Goal: Task Accomplishment & Management: Use online tool/utility

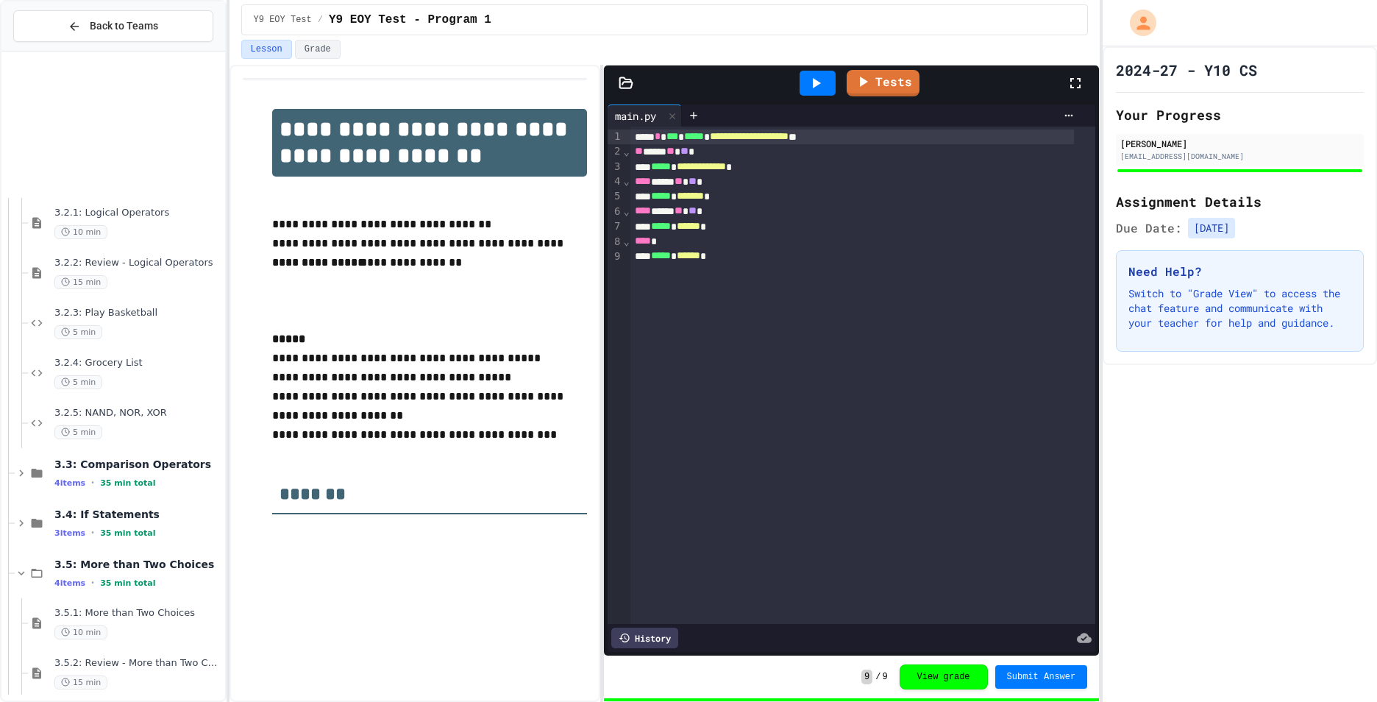
scroll to position [1177, 0]
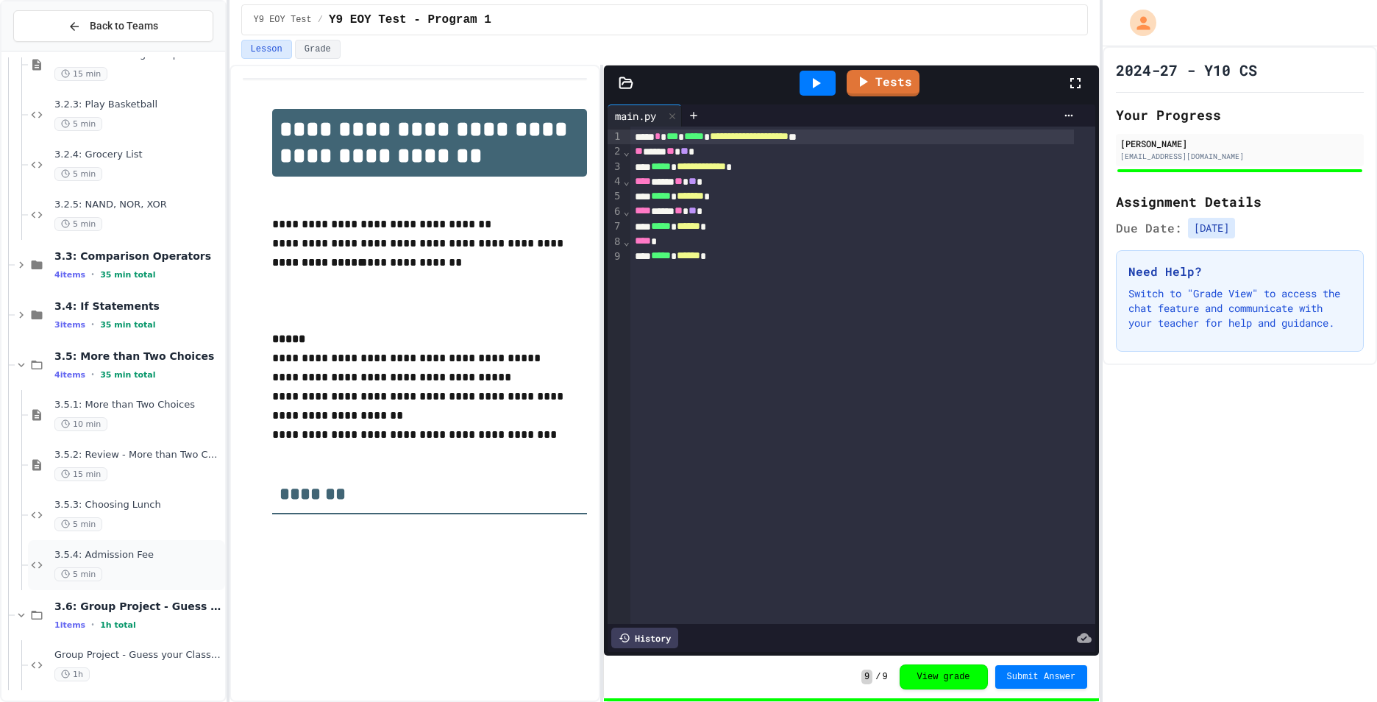
click at [102, 571] on div "5 min" at bounding box center [138, 574] width 168 height 14
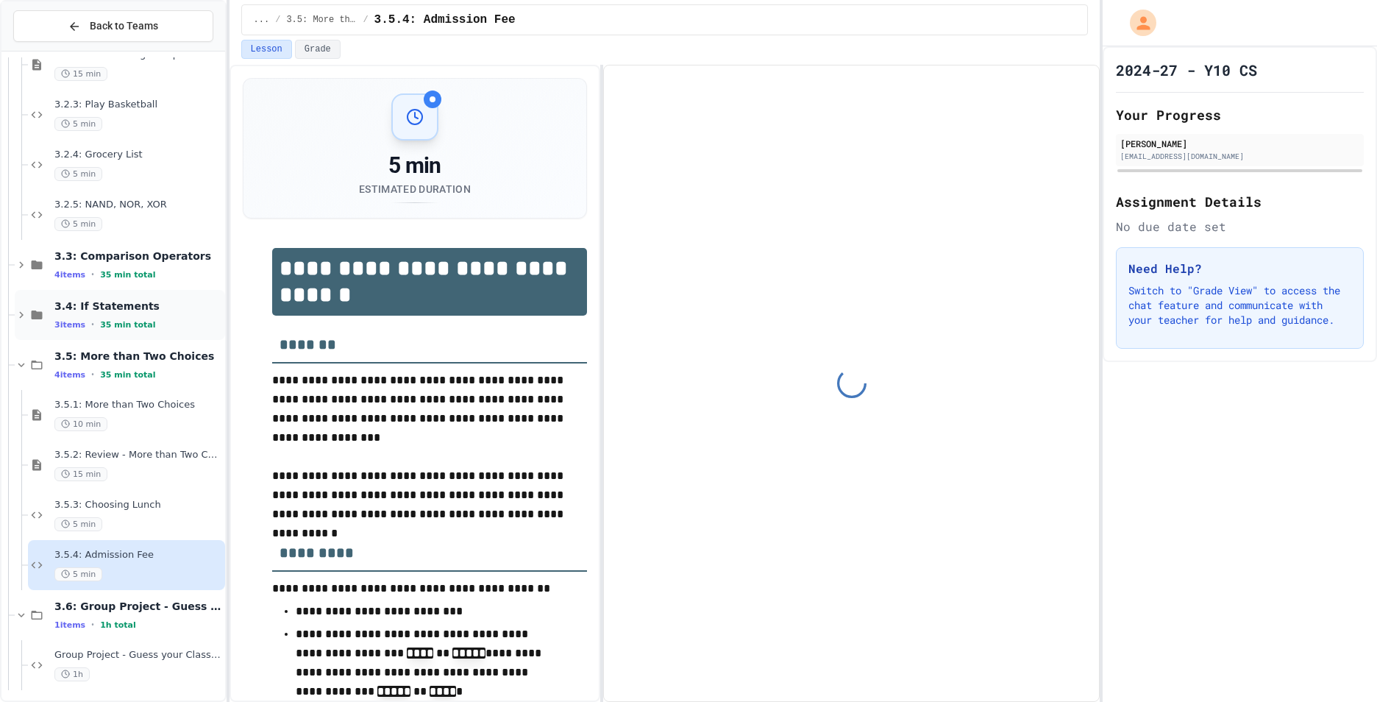
click at [146, 323] on div "3 items • 35 min total" at bounding box center [138, 325] width 168 height 12
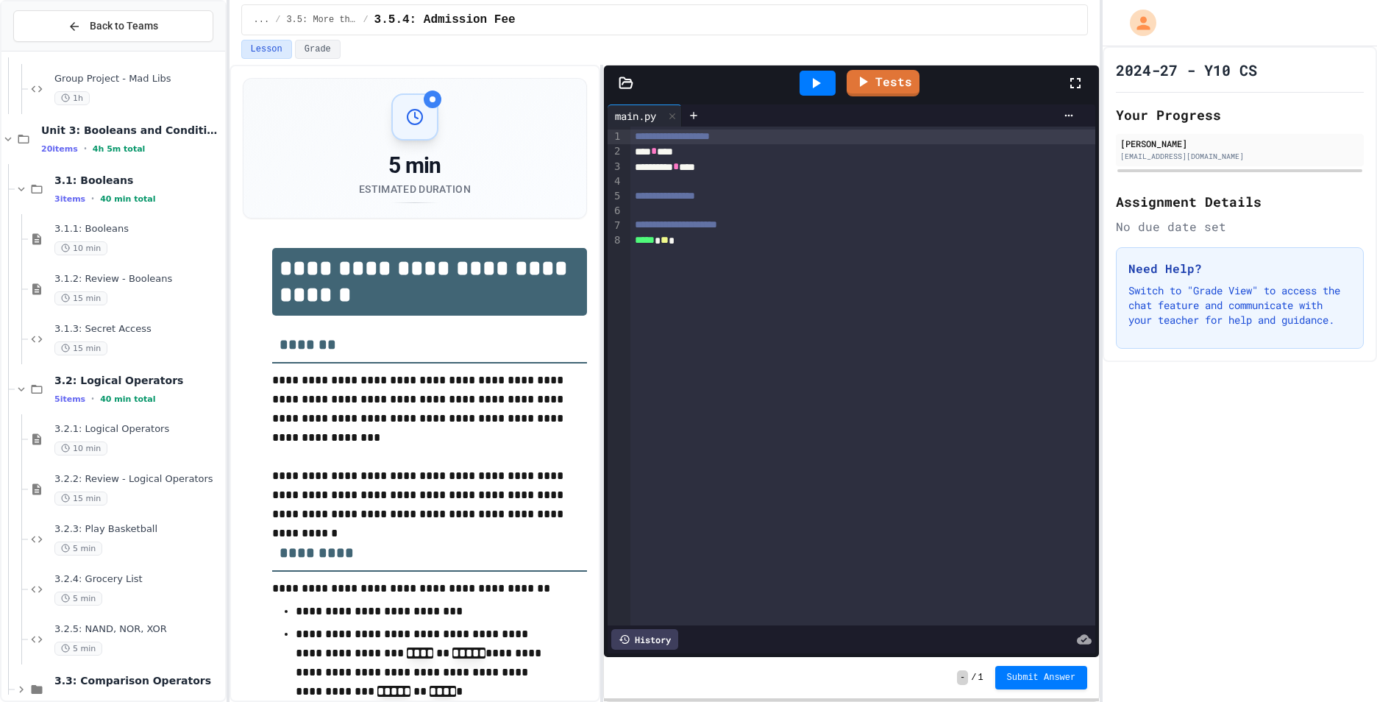
scroll to position [720, 0]
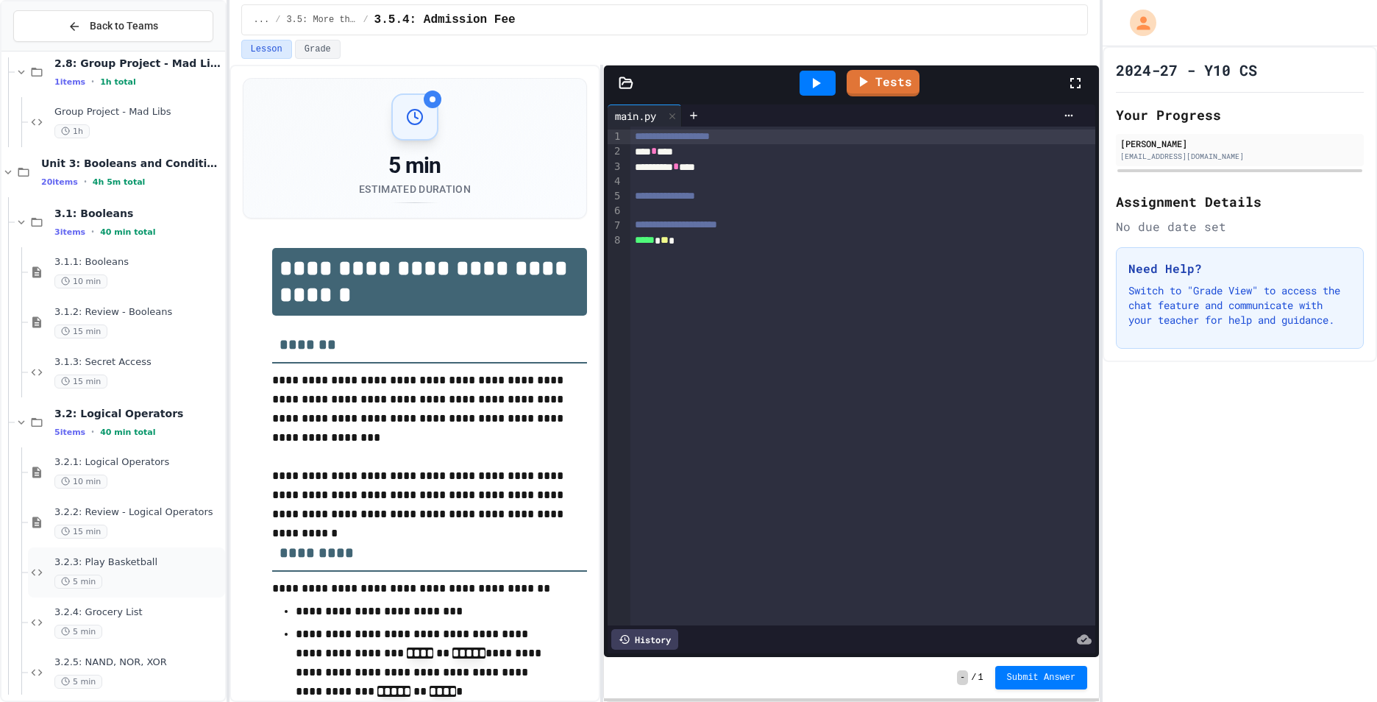
click at [122, 567] on span "3.2.3: Play Basketball" at bounding box center [138, 562] width 168 height 13
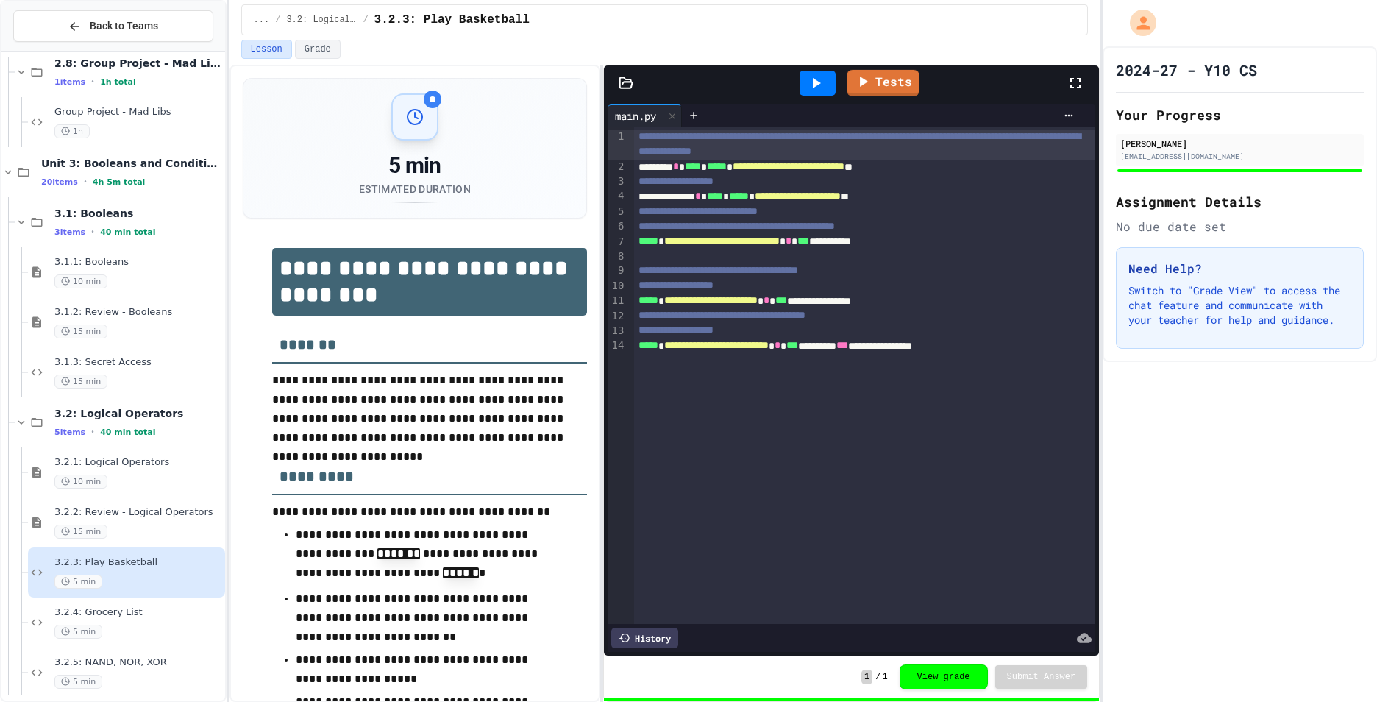
click at [816, 78] on icon at bounding box center [816, 83] width 18 height 18
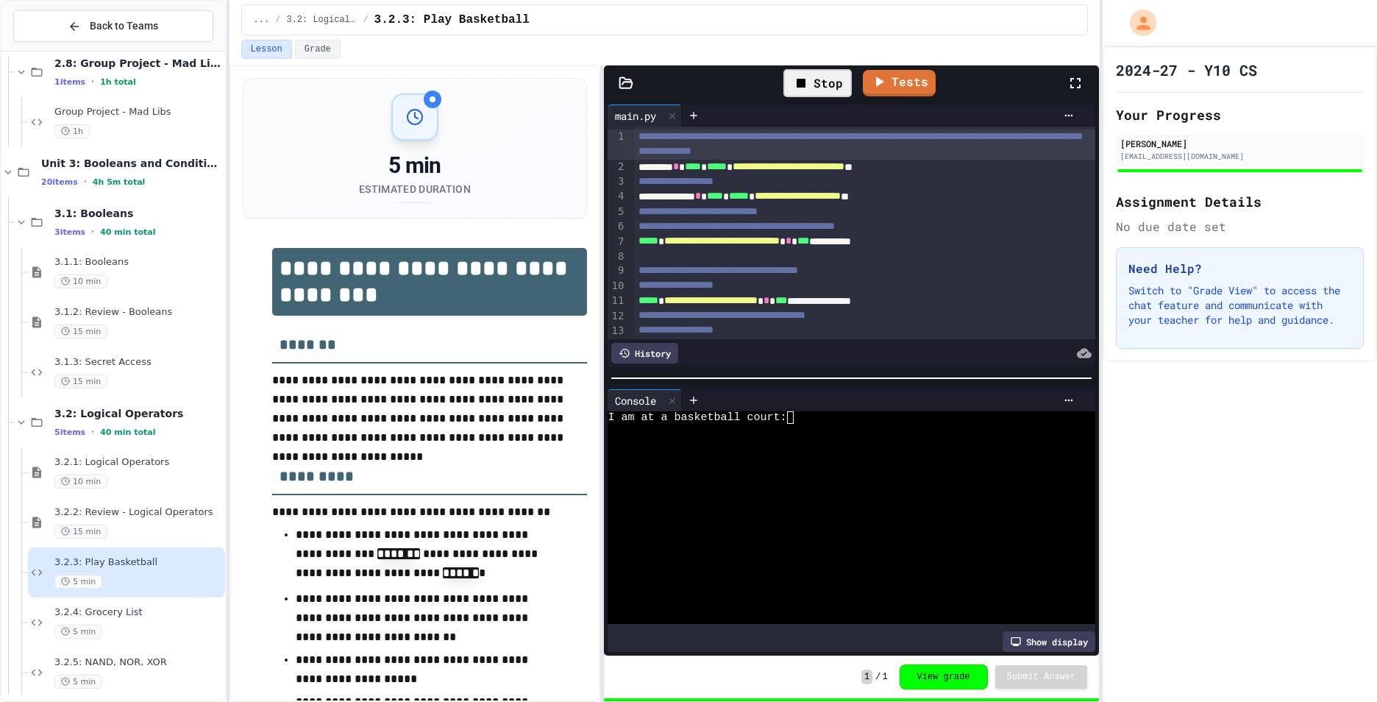
click at [873, 486] on div at bounding box center [840, 492] width 464 height 13
type textarea "*"
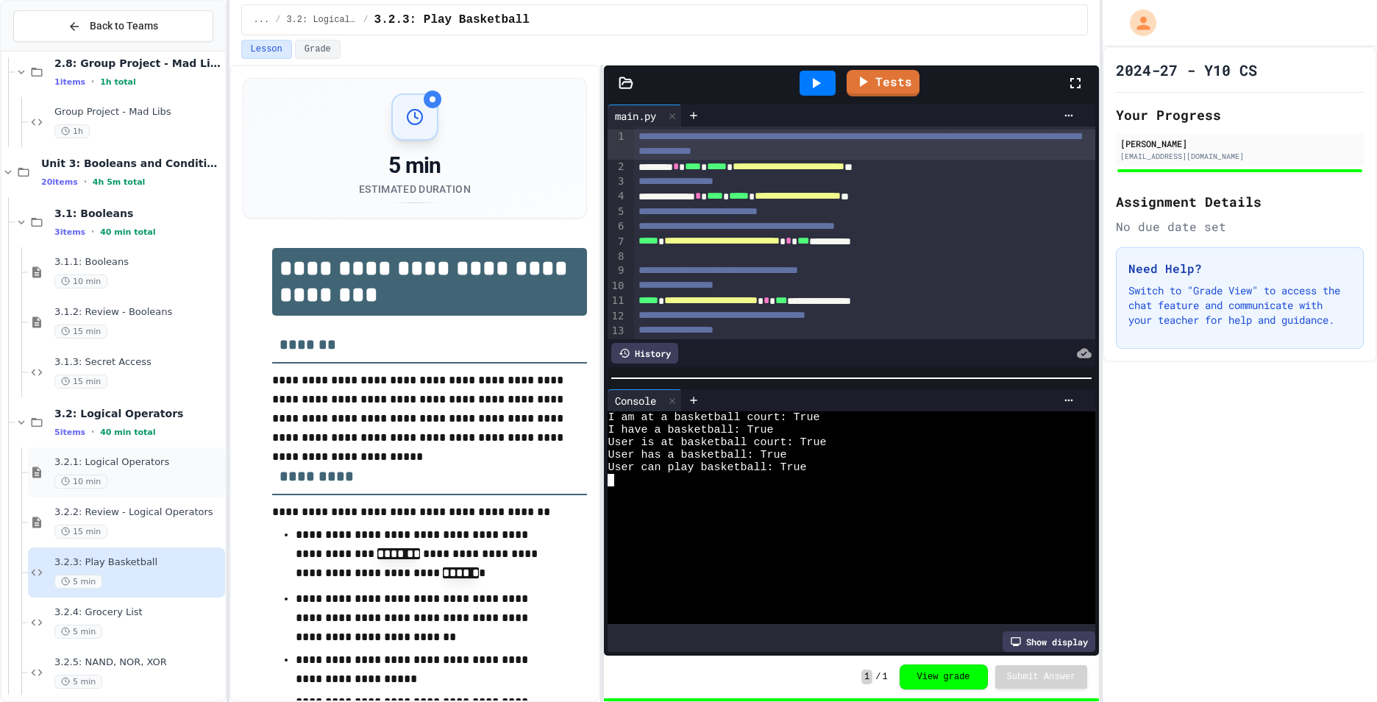
click at [143, 475] on div "10 min" at bounding box center [138, 482] width 168 height 14
